Goal: Find specific page/section: Find specific page/section

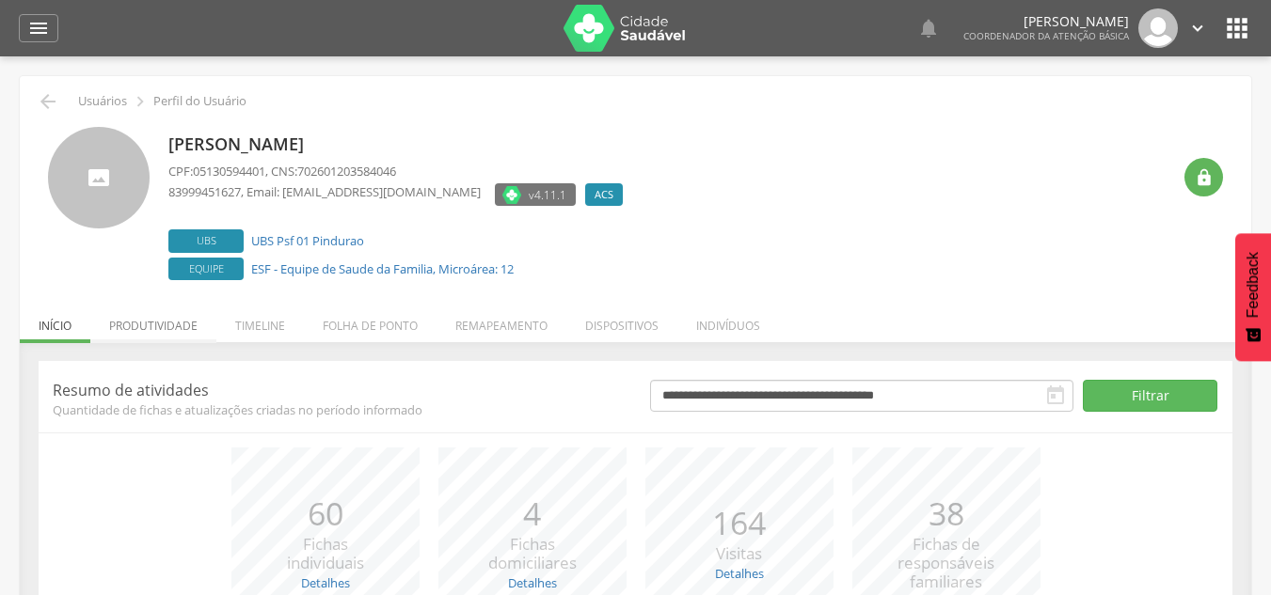
click at [176, 322] on li "Produtividade" at bounding box center [153, 321] width 126 height 44
click at [156, 319] on li "Produtividade" at bounding box center [153, 321] width 126 height 44
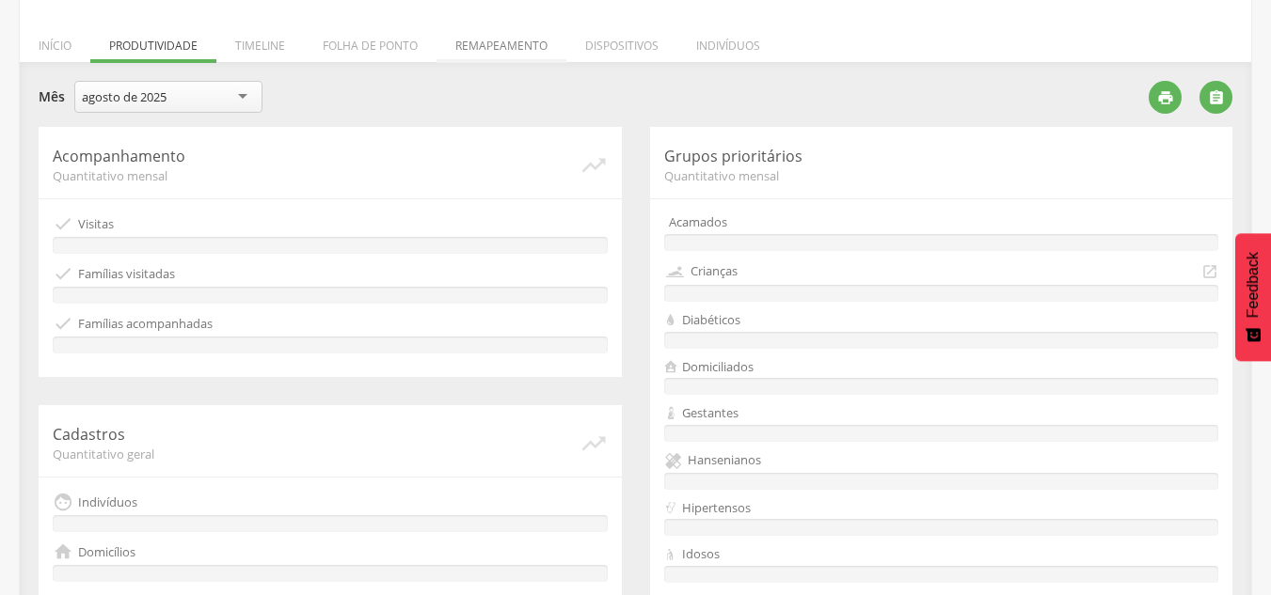
scroll to position [282, 0]
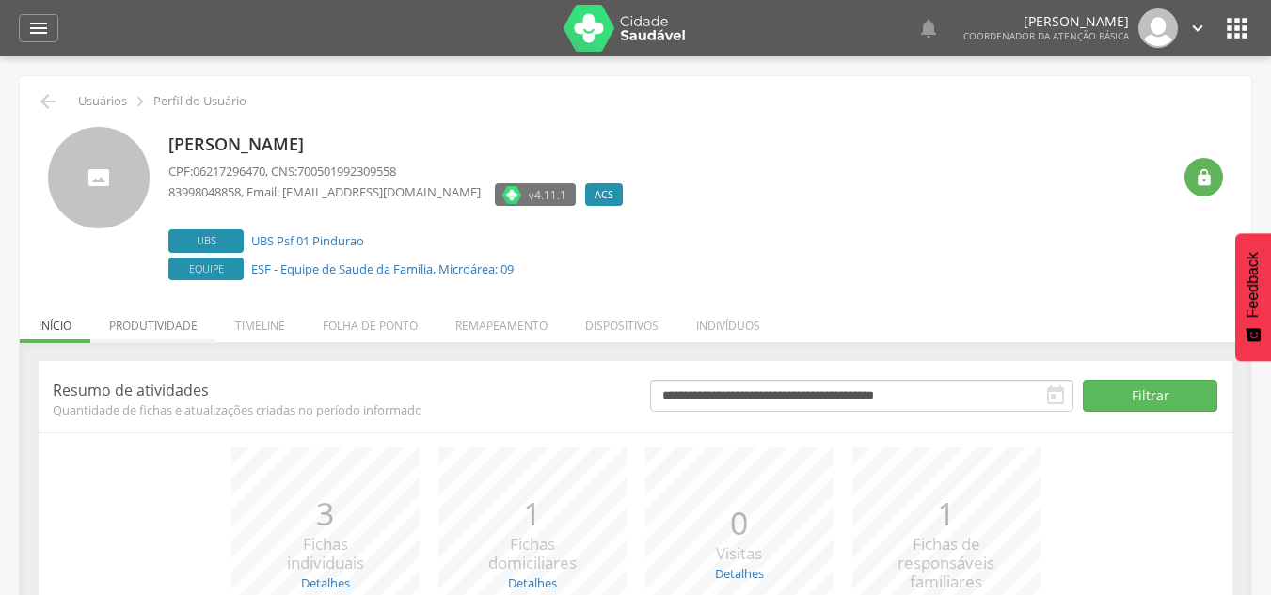
click at [172, 328] on li "Produtividade" at bounding box center [153, 321] width 126 height 44
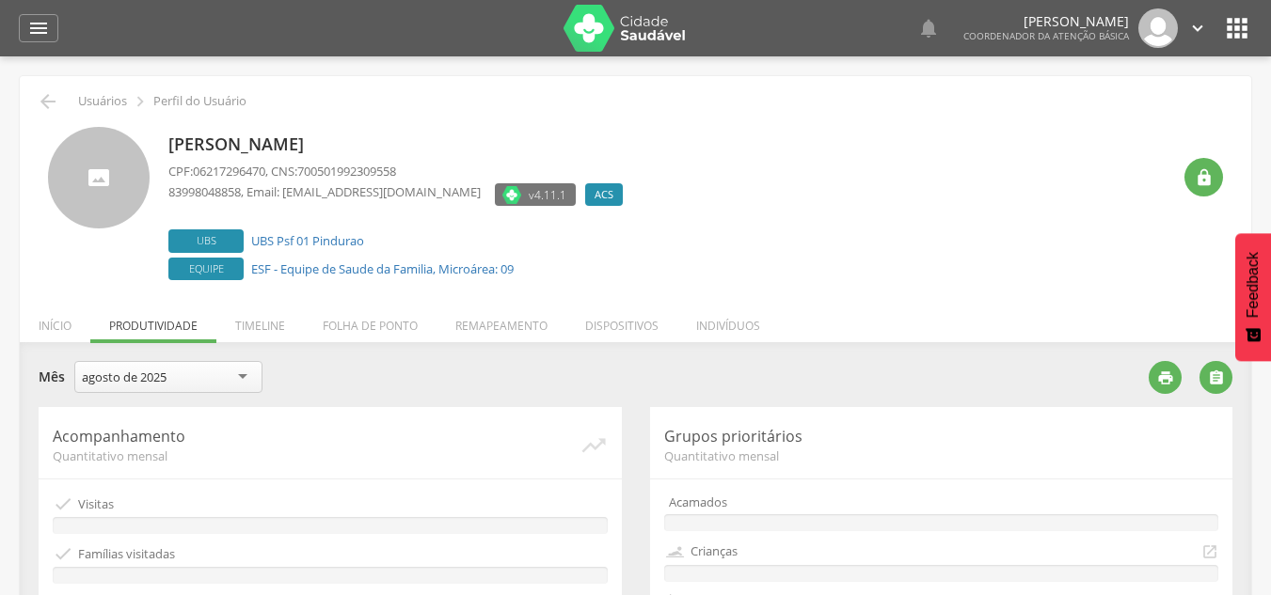
click at [174, 374] on div "agosto de 2025" at bounding box center [168, 377] width 188 height 32
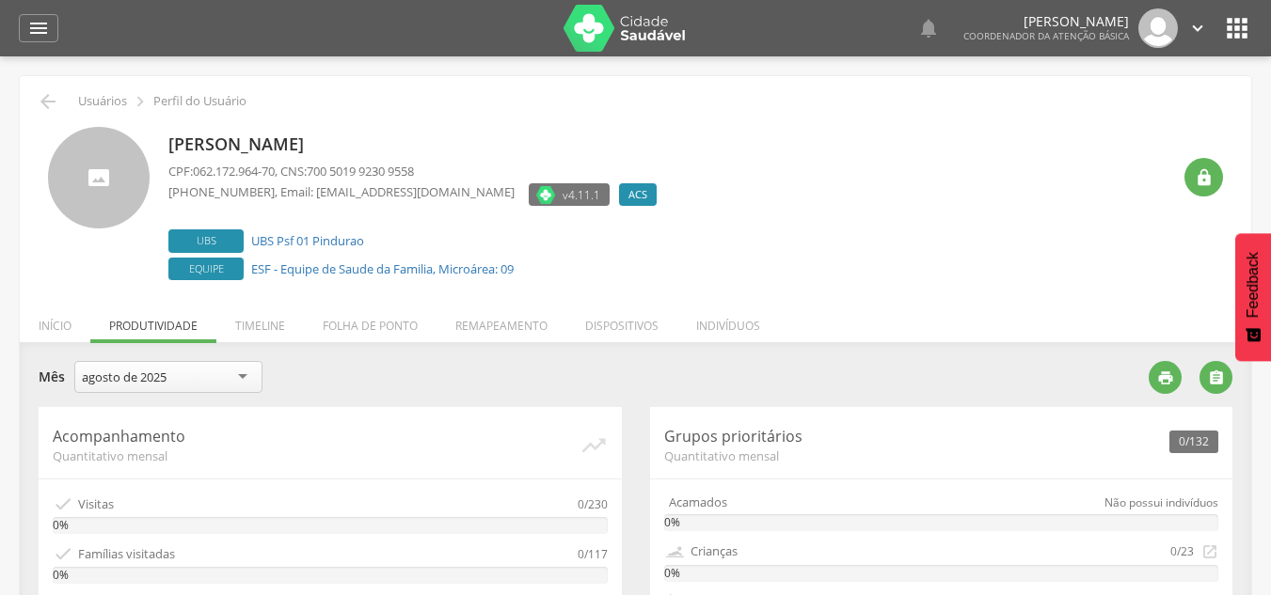
click at [350, 402] on div "**********" at bounding box center [587, 384] width 1096 height 46
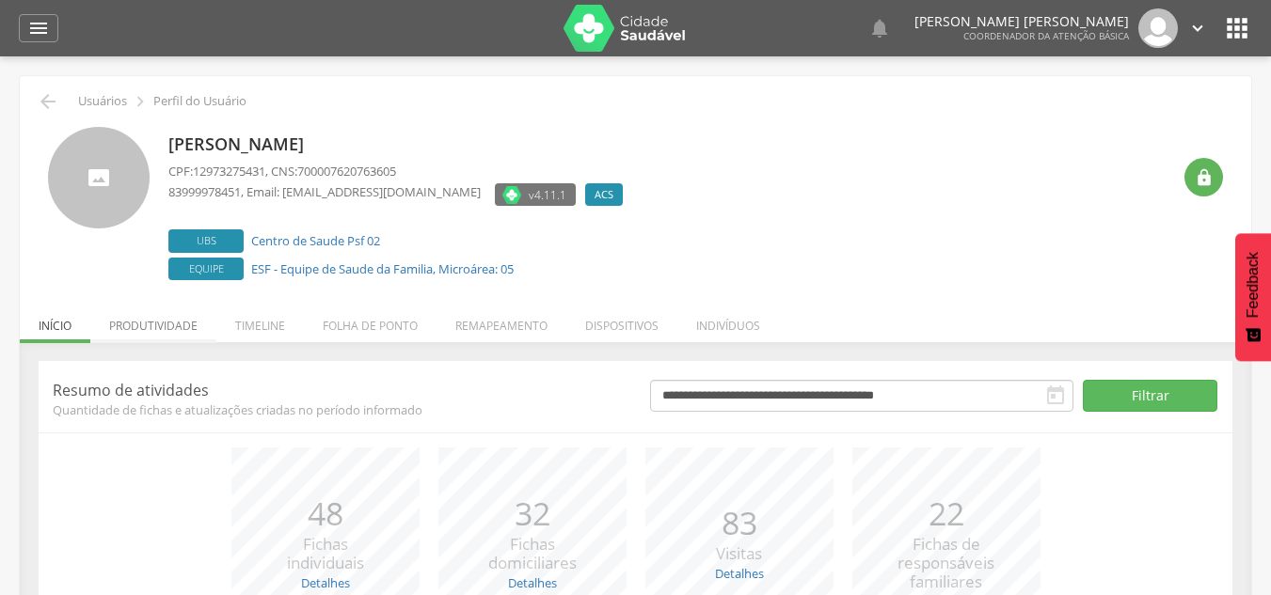
click at [175, 327] on li "Produtividade" at bounding box center [153, 321] width 126 height 44
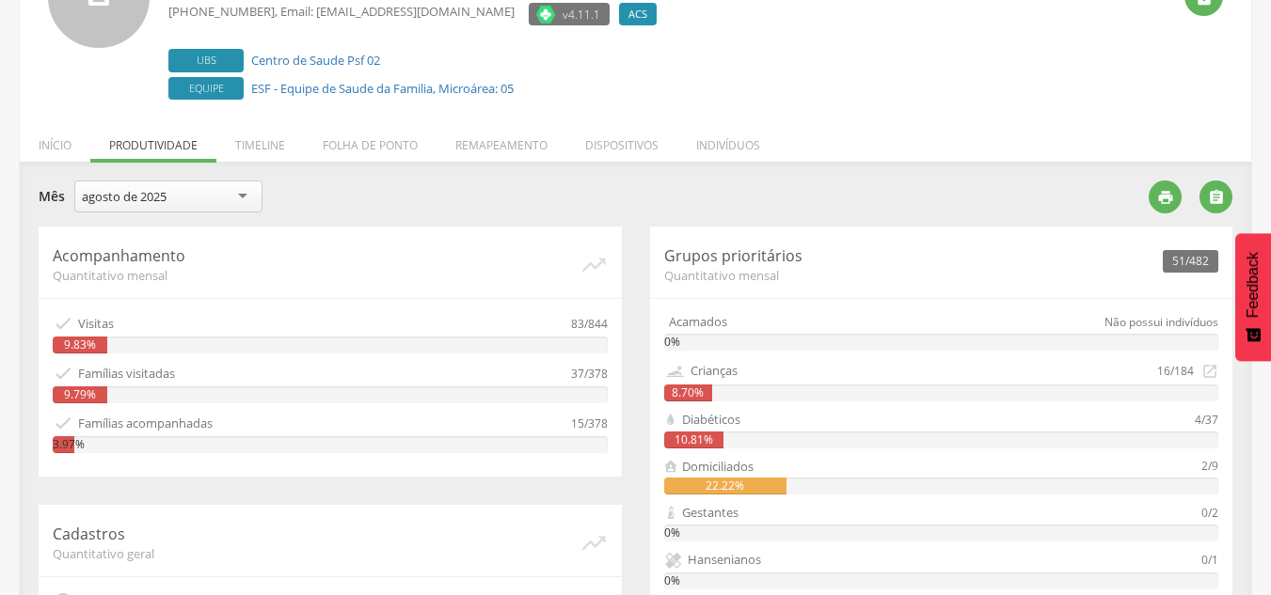
scroll to position [282, 0]
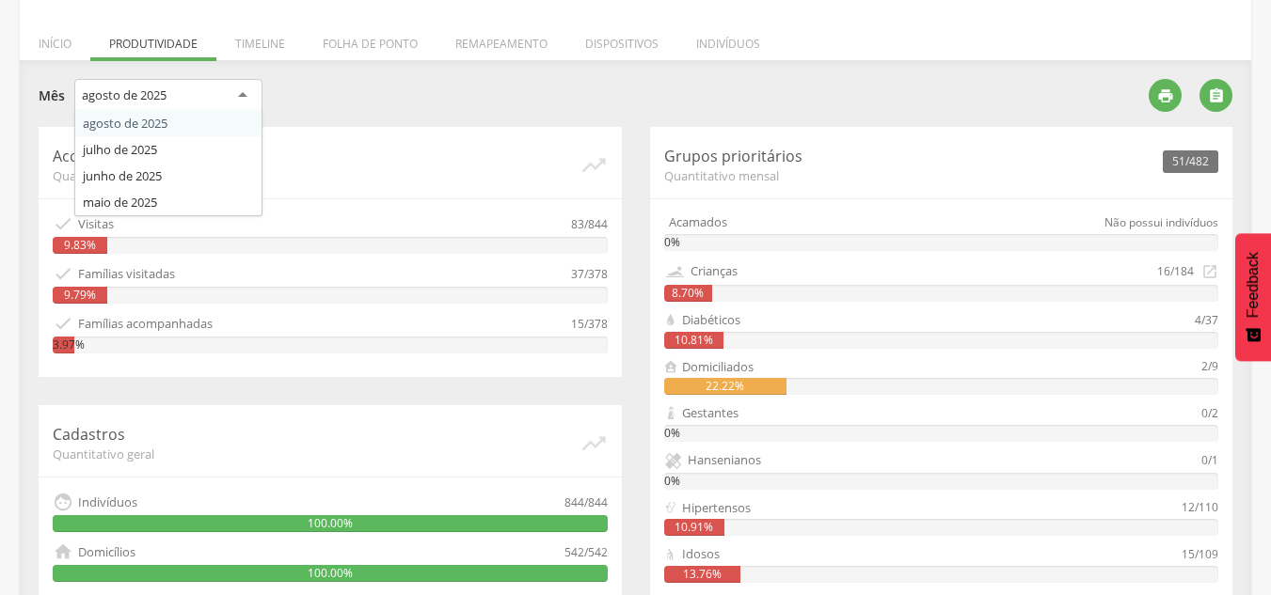
click at [234, 104] on div "agosto de 2025" at bounding box center [168, 96] width 188 height 34
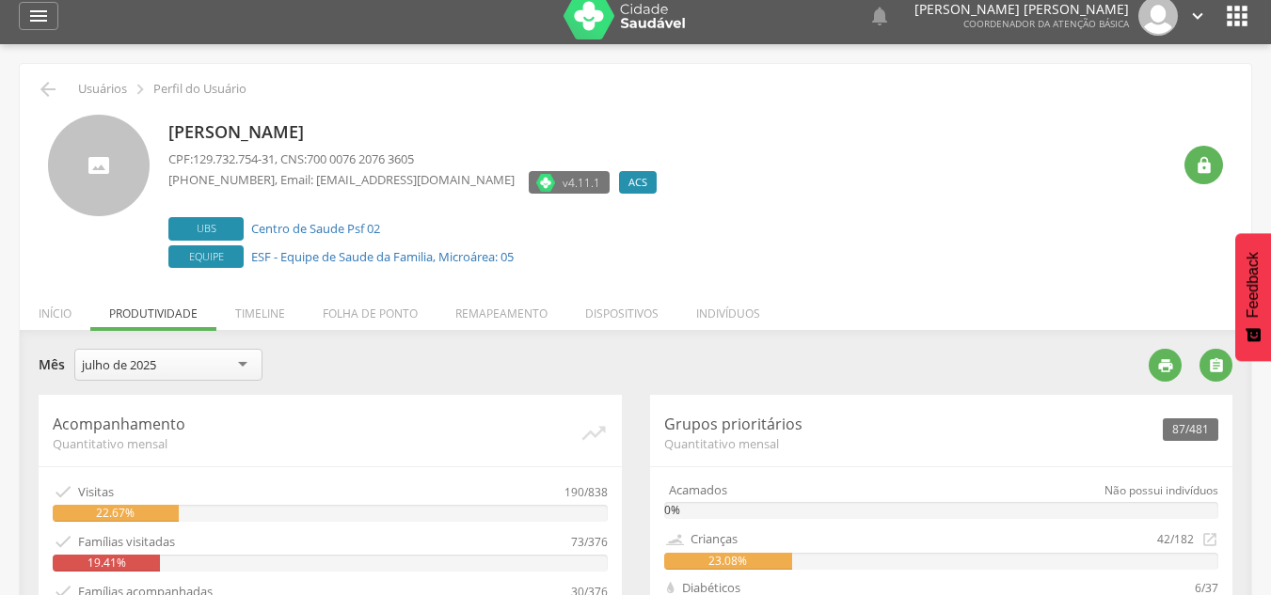
scroll to position [0, 0]
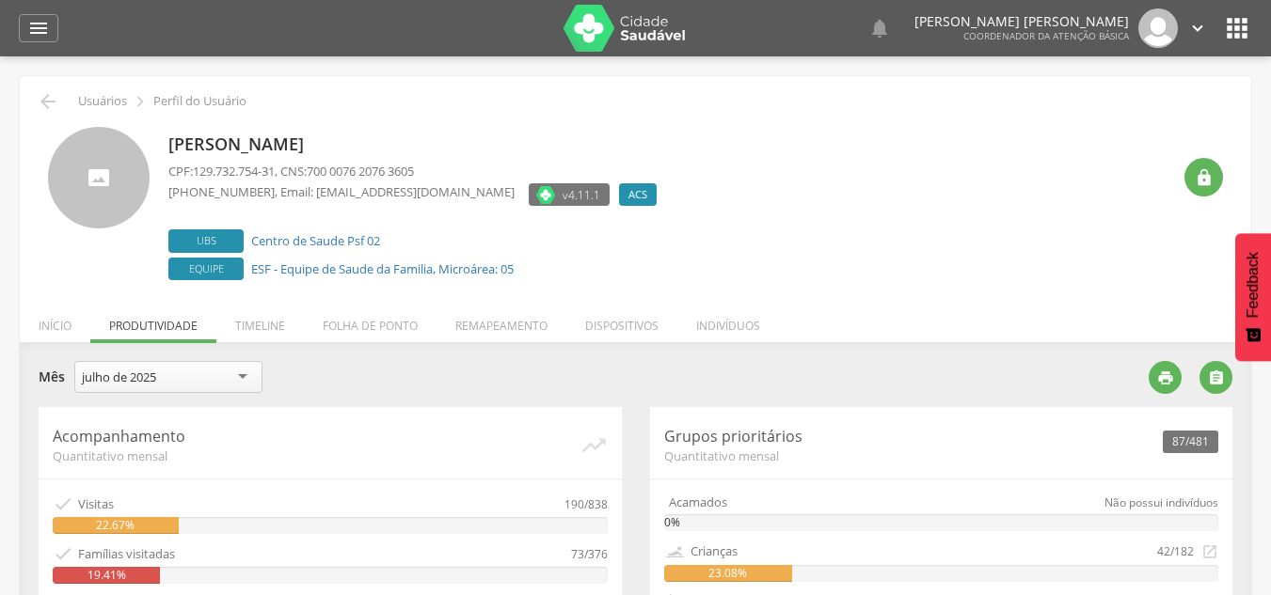
click at [1231, 37] on icon "" at bounding box center [1237, 28] width 30 height 30
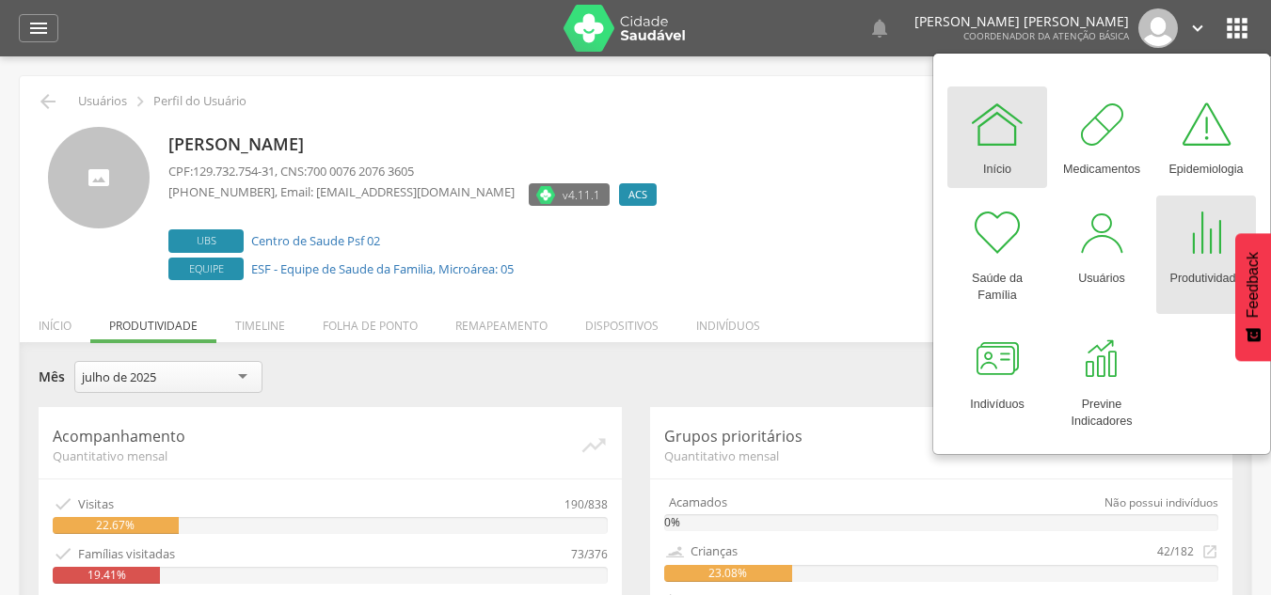
click at [1194, 263] on div "Produtividade" at bounding box center [1205, 275] width 72 height 26
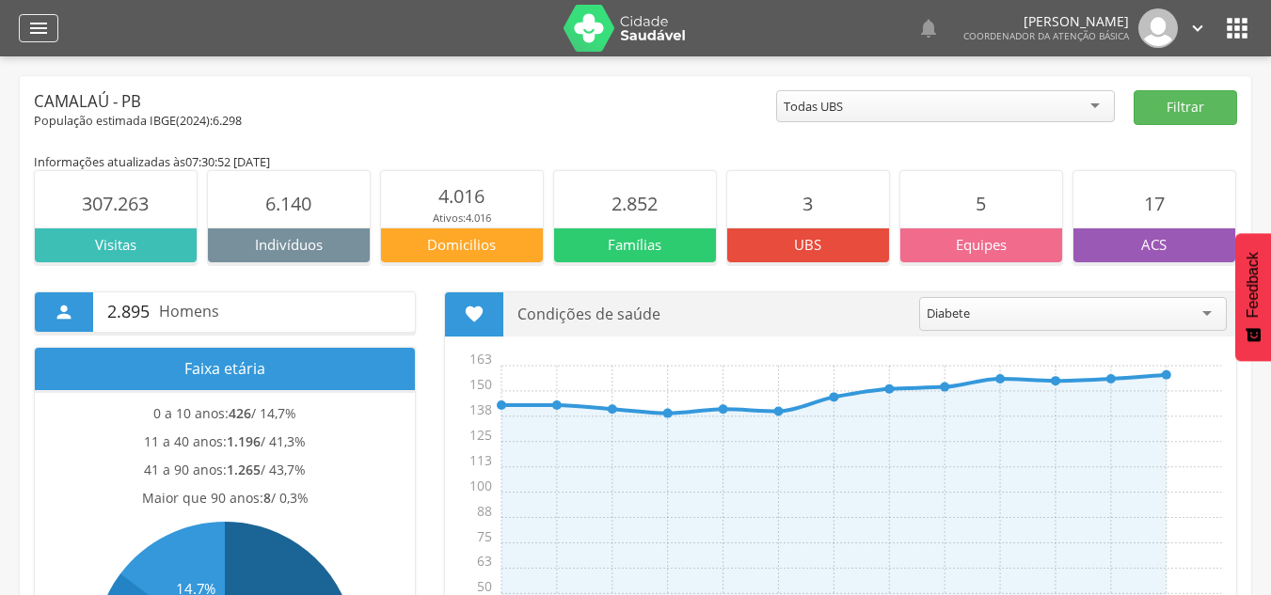
click at [41, 38] on icon "" at bounding box center [38, 28] width 23 height 23
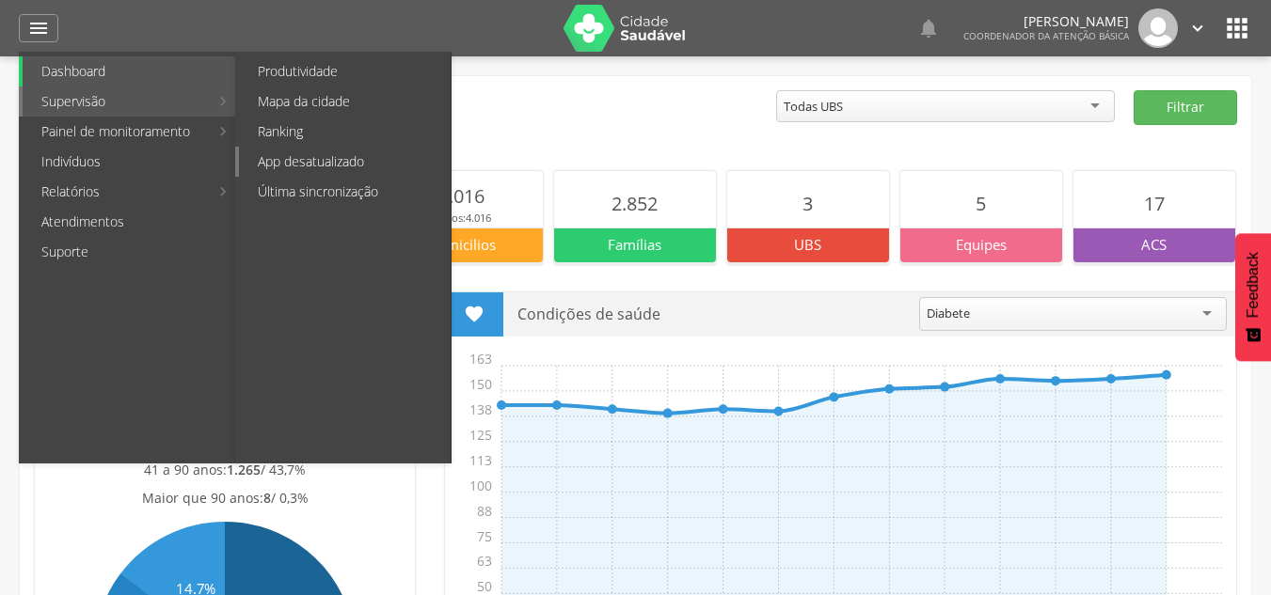
click at [327, 151] on link "App desatualizado" at bounding box center [345, 162] width 212 height 30
